Goal: Book appointment/travel/reservation

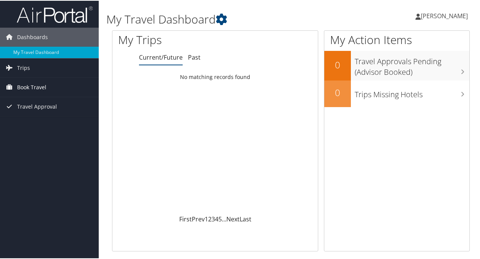
click at [36, 83] on span "Book Travel" at bounding box center [31, 86] width 29 height 19
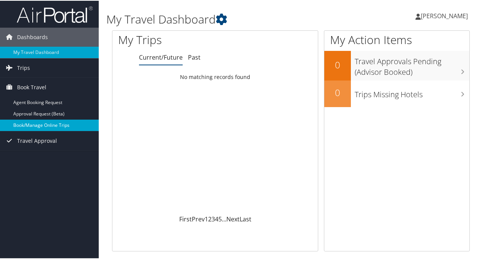
click at [51, 125] on link "Book/Manage Online Trips" at bounding box center [49, 124] width 99 height 11
